Goal: Register for event/course

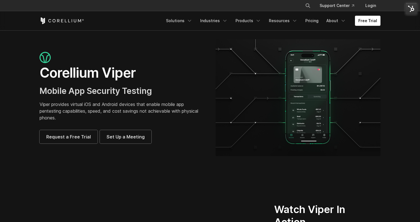
scroll to position [1694, 0]
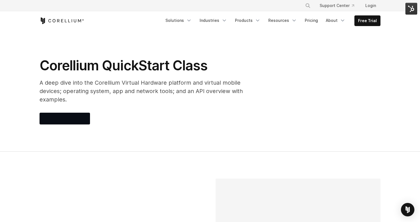
click at [64, 21] on icon "Corellium Home" at bounding box center [62, 20] width 45 height 7
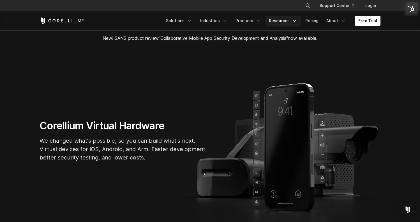
click at [297, 19] on icon "Navigation Menu" at bounding box center [295, 21] width 6 height 6
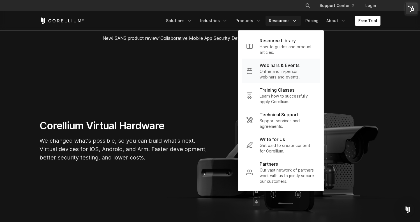
click at [276, 71] on p "Online and in-person webinars and events." at bounding box center [288, 74] width 56 height 11
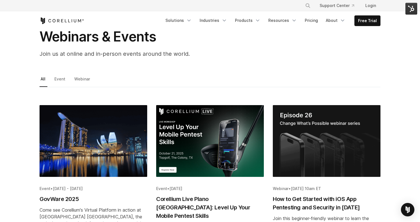
scroll to position [69, 0]
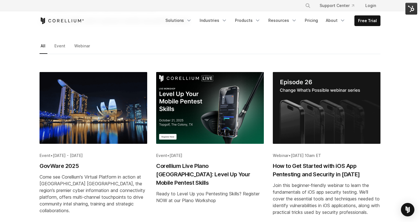
click at [211, 109] on img "Blog post summary: Corellium Live Plano TX: Level Up Your Mobile Pentest Skills" at bounding box center [210, 108] width 108 height 72
